Goal: Book appointment/travel/reservation

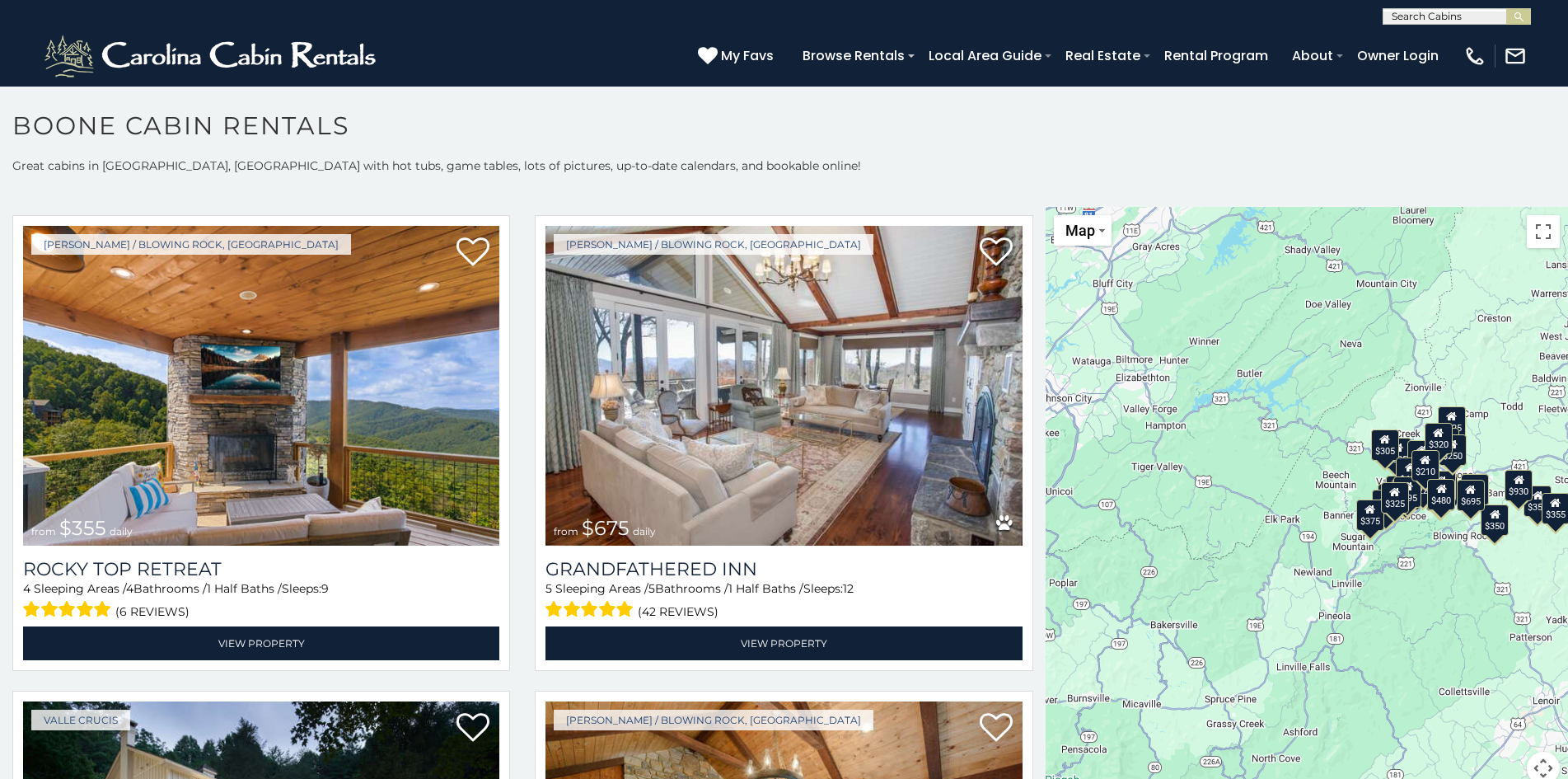
scroll to position [991, 0]
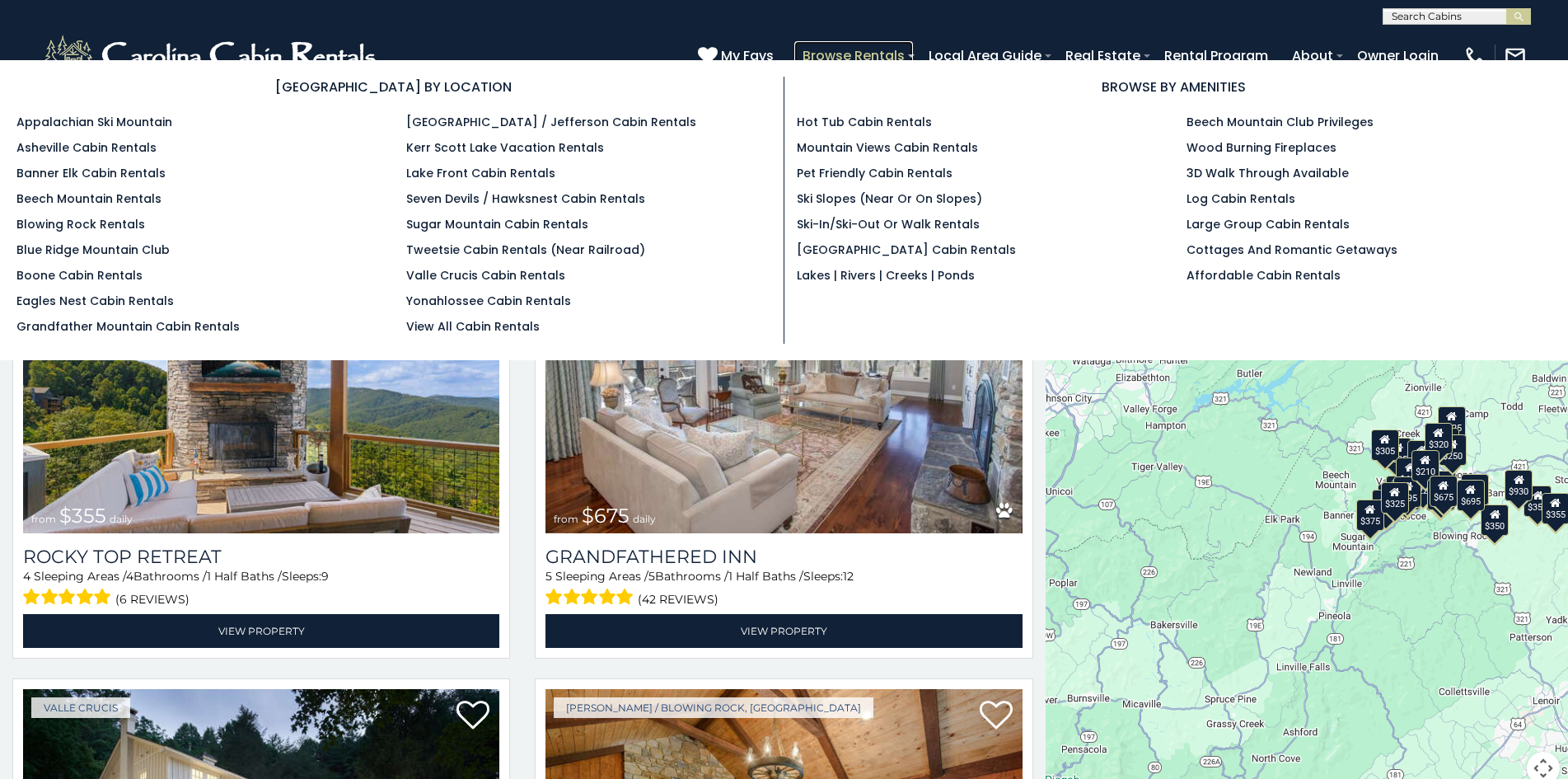
click at [830, 47] on link "Browse Rentals" at bounding box center [854, 55] width 118 height 29
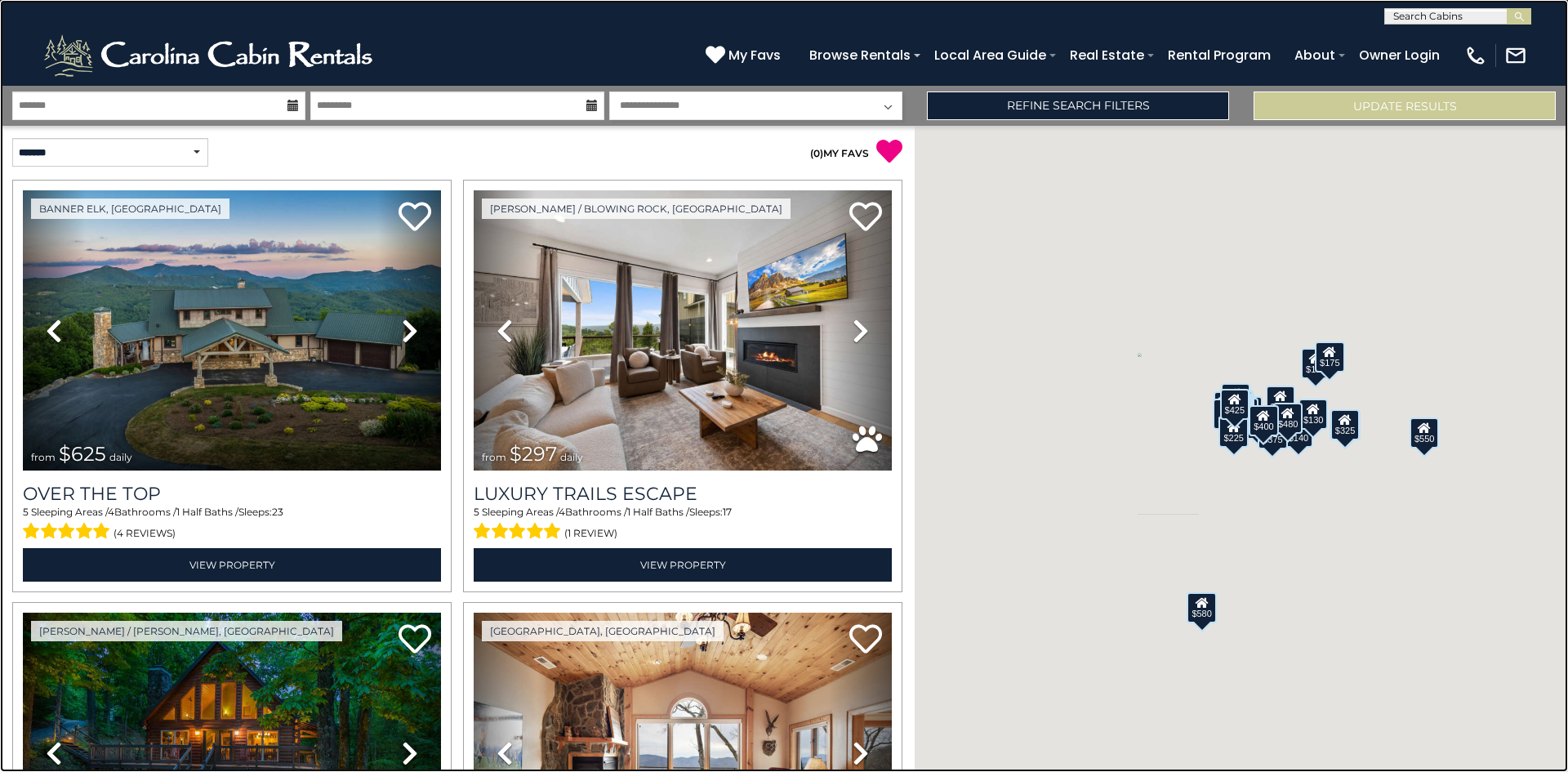
click at [39, 397] on link at bounding box center [784, 386] width 1568 height 772
